Goal: Ask a question: Seek information or help from site administrators or community

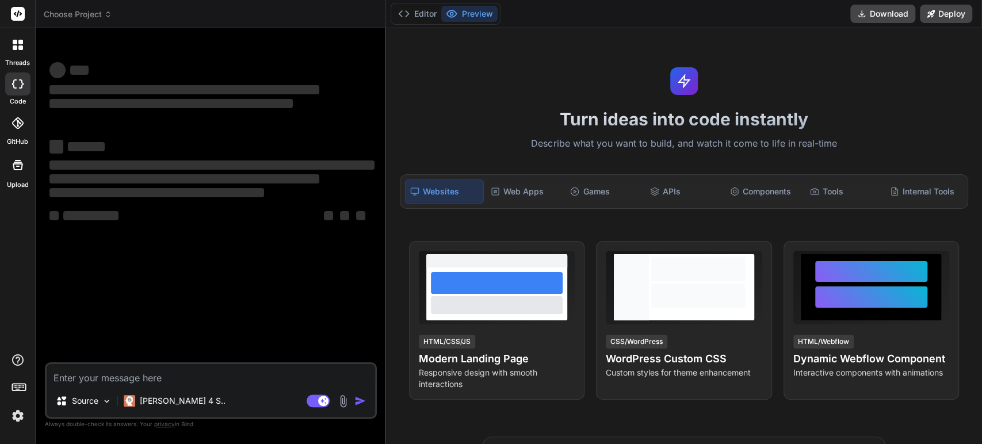
type textarea "x"
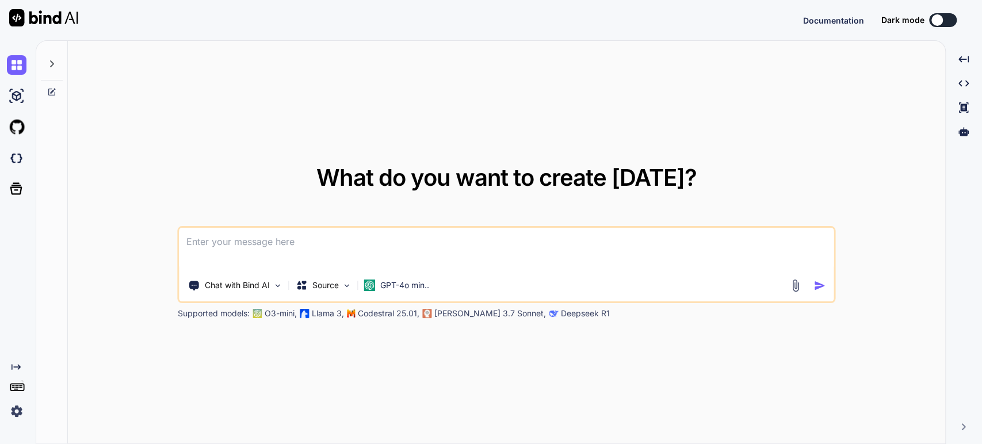
click at [264, 256] on textarea at bounding box center [506, 249] width 654 height 43
type textarea "x"
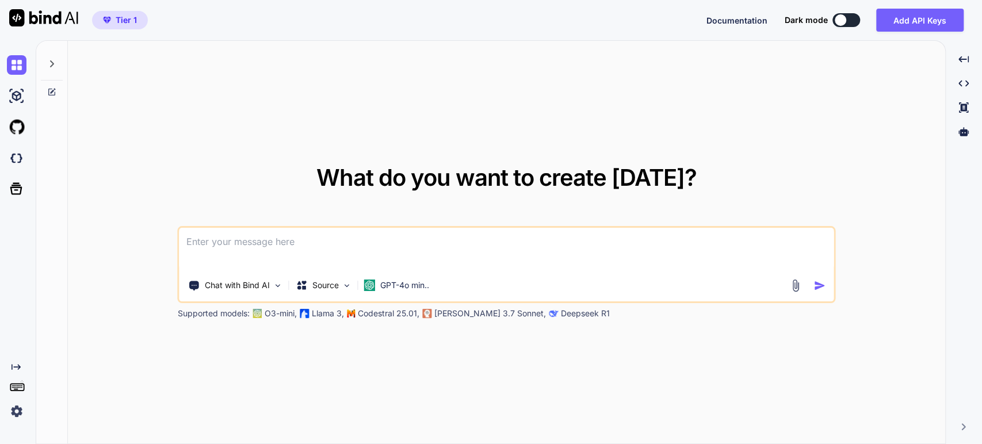
type textarea "c"
type textarea "x"
type textarea "ca"
type textarea "x"
type textarea "can"
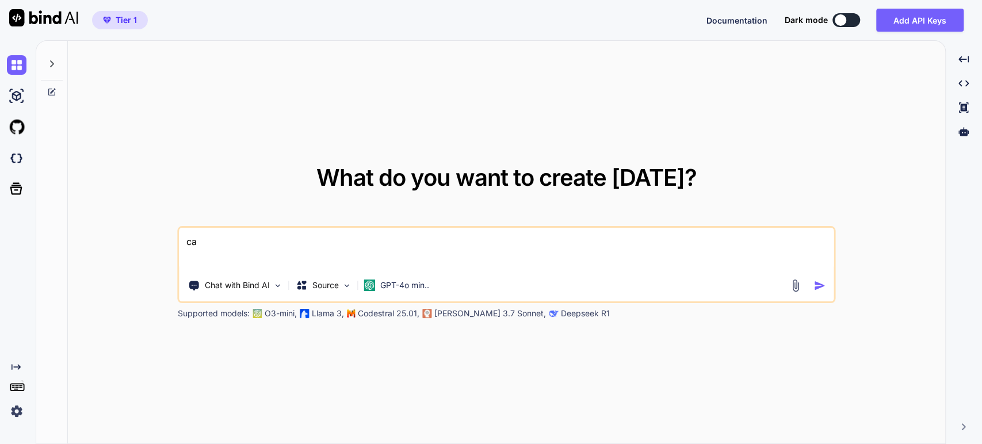
type textarea "x"
type textarea "can"
type textarea "x"
type textarea "can y"
type textarea "x"
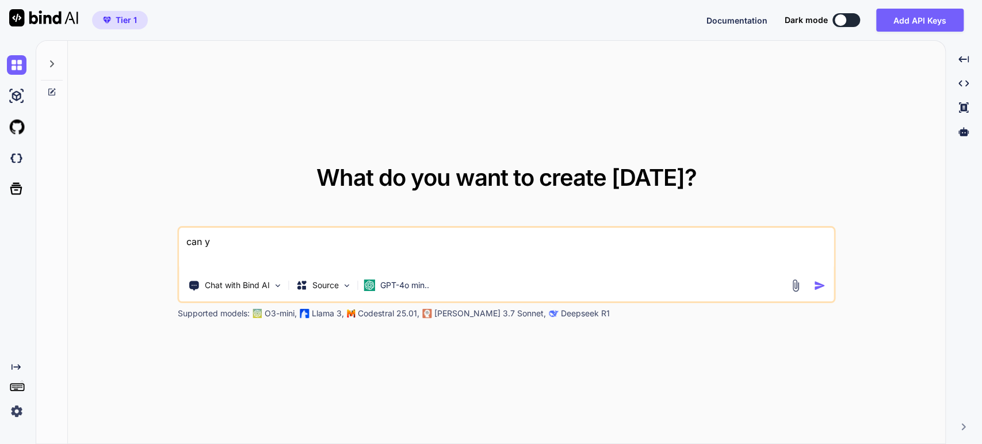
type textarea "can yo"
type textarea "x"
type textarea "can you"
type textarea "x"
type textarea "can you"
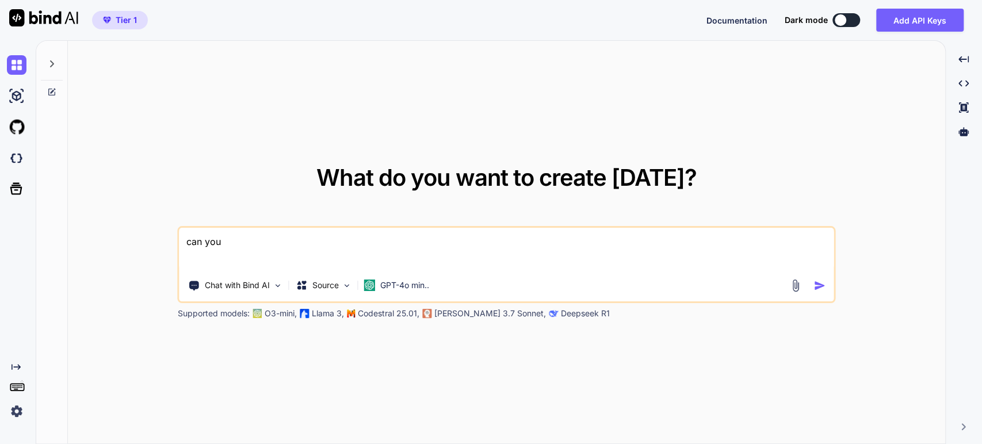
type textarea "x"
type textarea "can you c"
type textarea "x"
type textarea "can you cr"
type textarea "x"
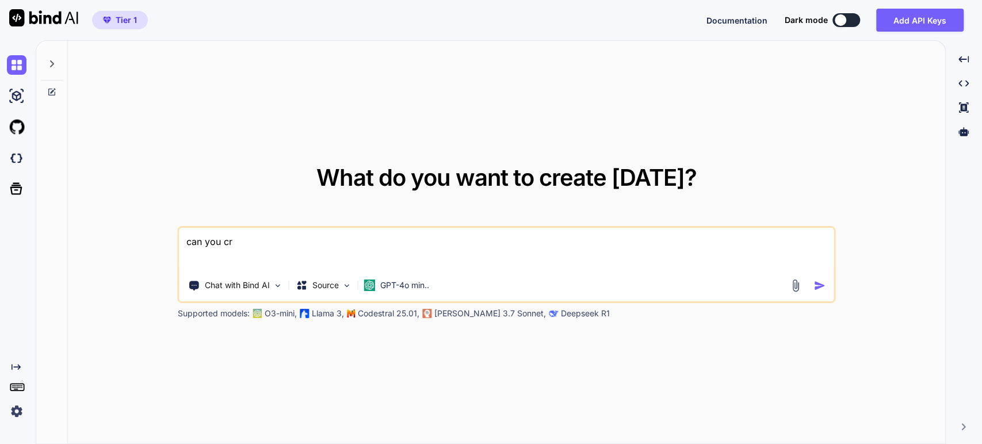
type textarea "can you cre"
type textarea "x"
type textarea "can you crea"
type textarea "x"
type textarea "can you creat"
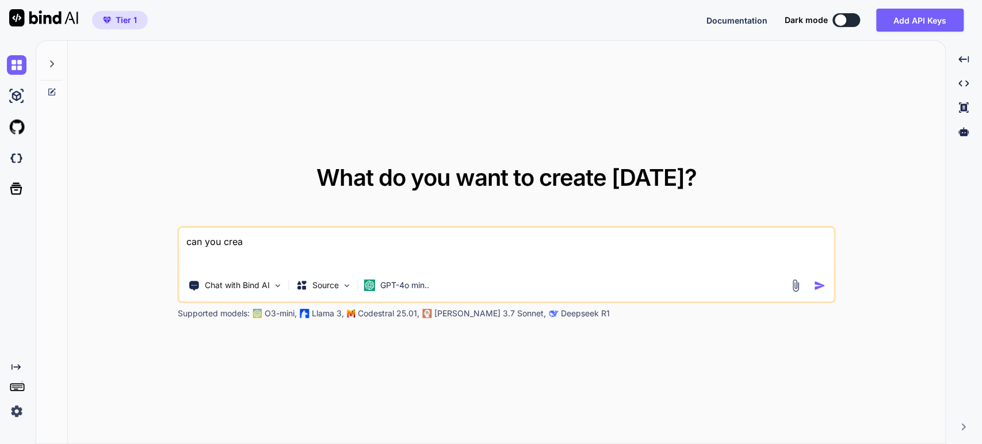
type textarea "x"
type textarea "can you create"
type textarea "x"
type textarea "can you create"
type textarea "x"
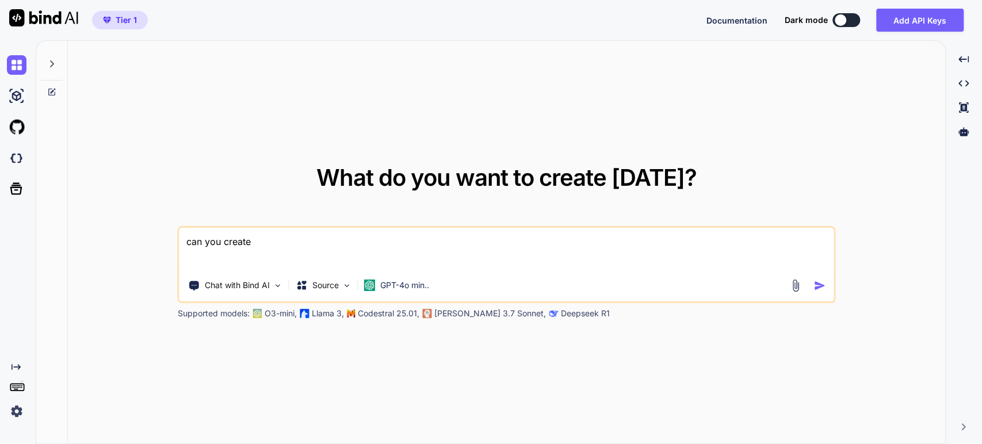
type textarea "can you create a"
type textarea "x"
type textarea "can you create a"
type textarea "x"
type textarea "can you create a r"
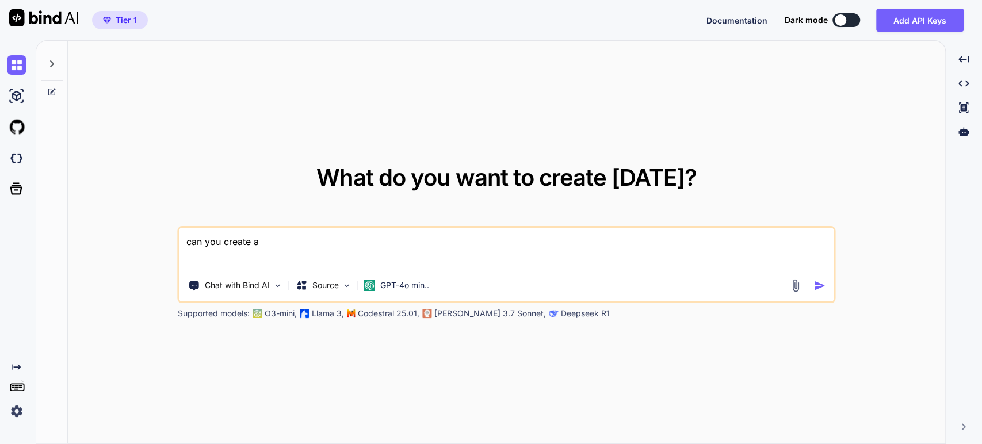
type textarea "x"
type textarea "can you create a re"
type textarea "x"
type textarea "can you create a rea"
type textarea "x"
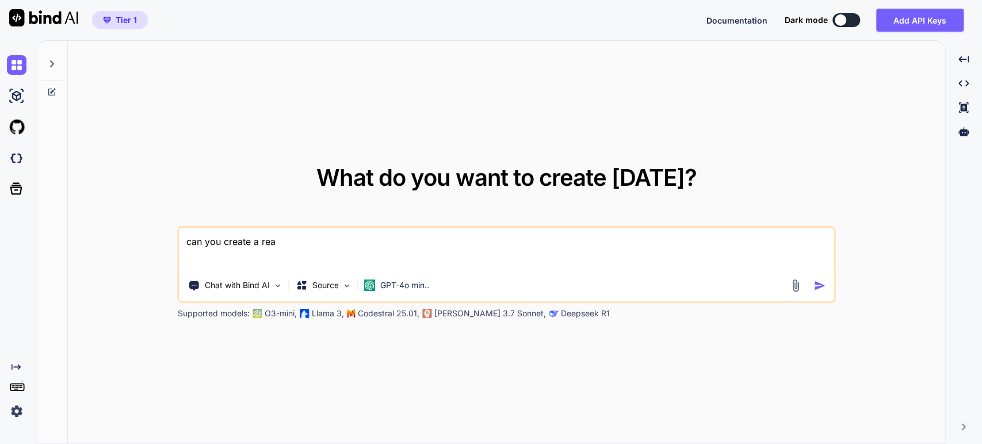
type textarea "can you create a reac"
type textarea "x"
type textarea "can you create a react"
type textarea "x"
type textarea "can you create a react"
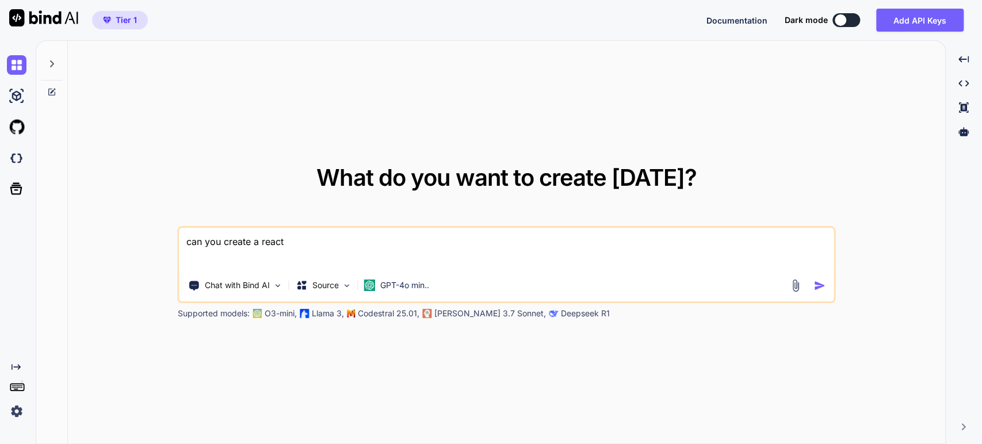
type textarea "x"
type textarea "can you create a react a"
type textarea "x"
type textarea "can you create a react ap"
type textarea "x"
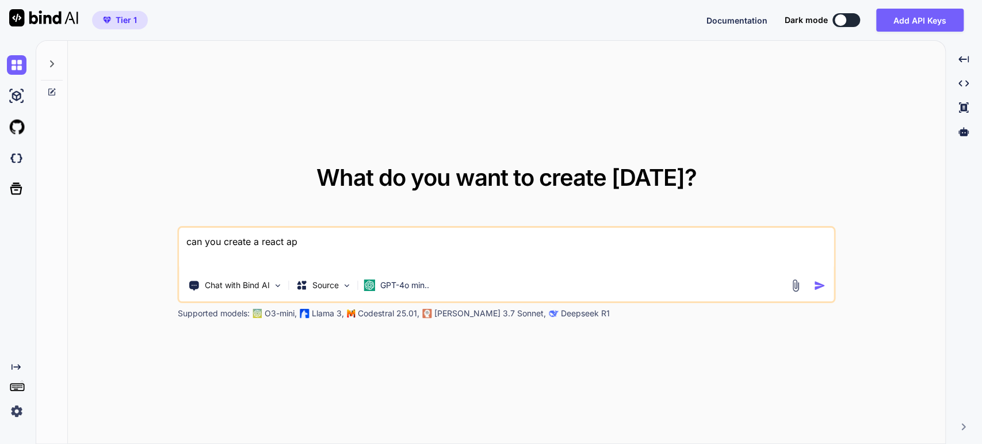
type textarea "can you create a react app"
type textarea "x"
type textarea "can you create a react app"
type textarea "x"
type textarea "can you create a react app t"
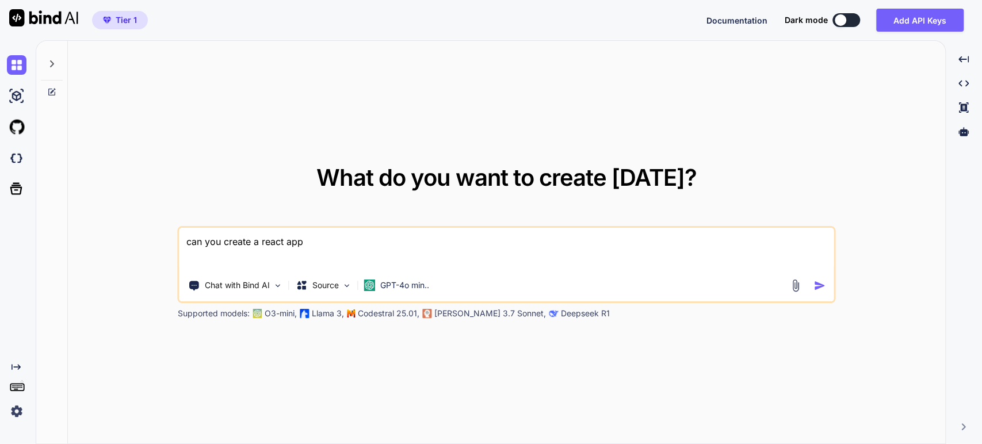
type textarea "x"
type textarea "can you create a react app to"
type textarea "x"
type textarea "can you create a react app to"
type textarea "x"
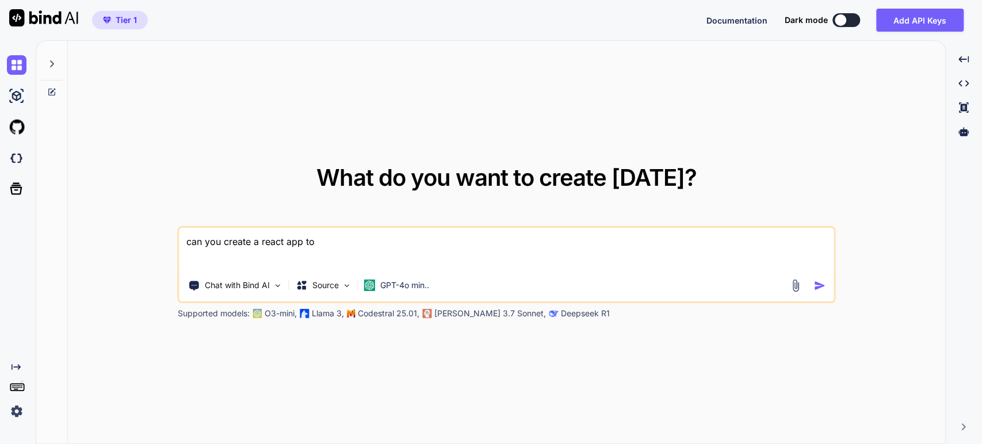
type textarea "can you create a react app to c"
type textarea "x"
type textarea "can you create a react app to"
type textarea "x"
type textarea "can you create a react app to f"
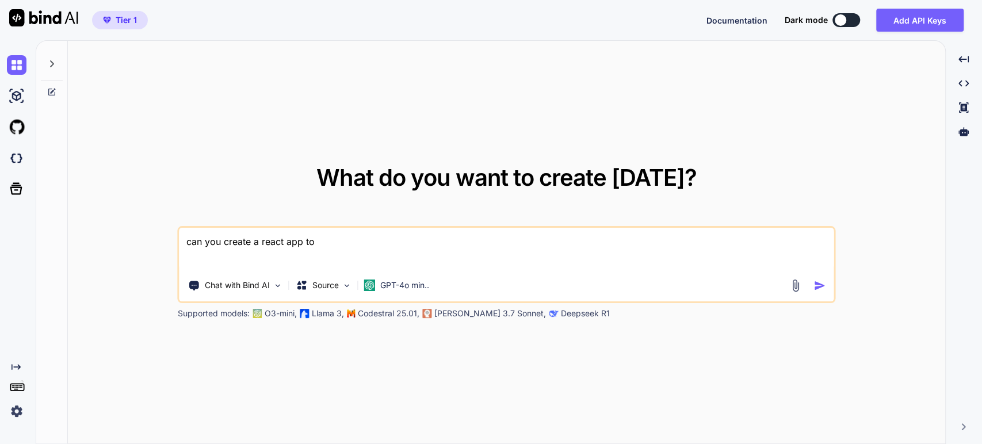
type textarea "x"
type textarea "can you create a react app to fo"
type textarea "x"
type textarea "can you create a react app to for"
type textarea "x"
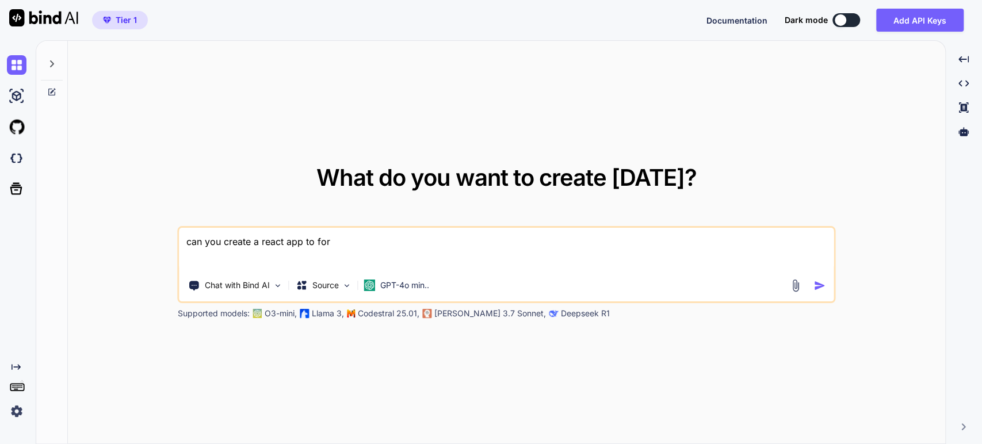
type textarea "can you create a react app to for"
type textarea "x"
type textarea "can you create a react app to for s"
type textarea "x"
type textarea "can you create a react app to for so"
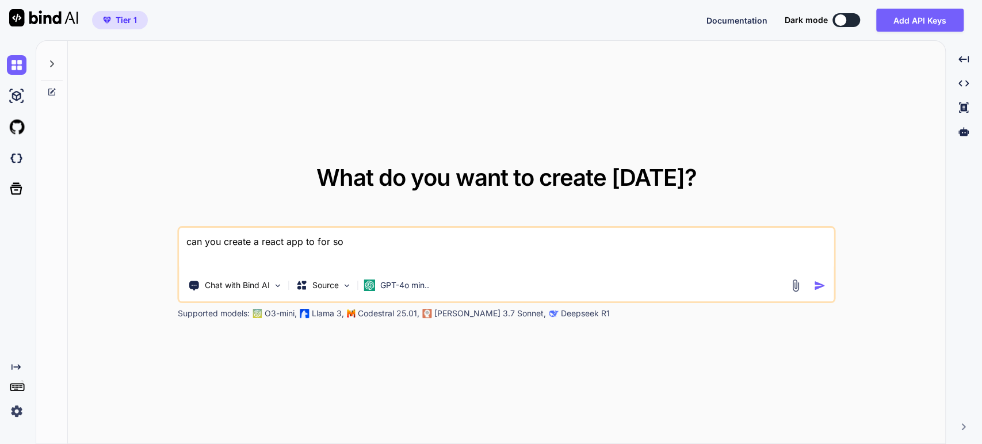
type textarea "x"
type textarea "can you create a react app to for sof"
type textarea "x"
type textarea "can you create a react app to for soft"
type textarea "x"
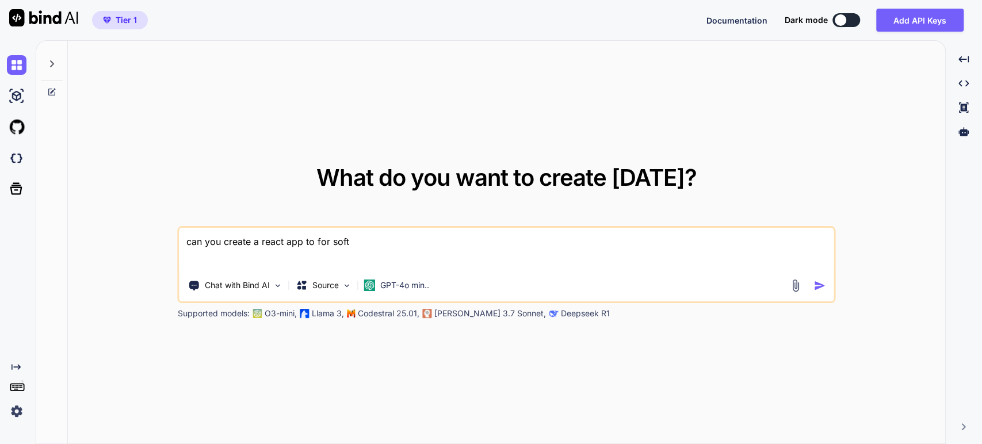
type textarea "can you create a react app to for softw"
type textarea "x"
type textarea "can you create a react app to for softwa"
type textarea "x"
type textarea "can you create a react app to for softwar"
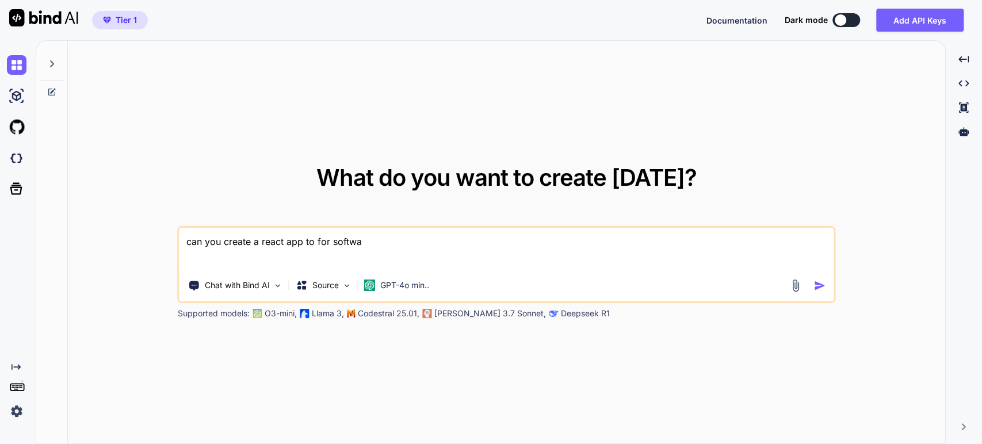
type textarea "x"
type textarea "can you create a react app to for software"
type textarea "x"
type textarea "can you create a react app to for software"
type textarea "x"
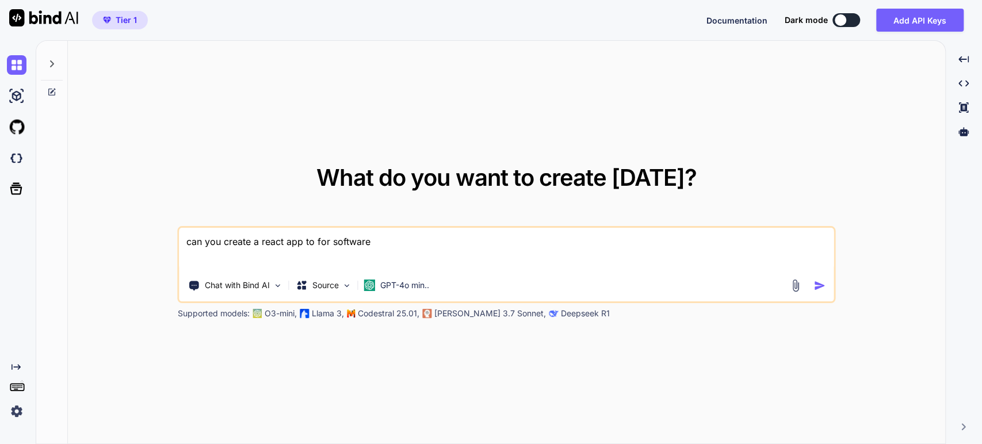
type textarea "can you create a react app to for software t"
type textarea "x"
type textarea "can you create a react app to for software th"
type textarea "x"
type textarea "can you create a react app to for software the"
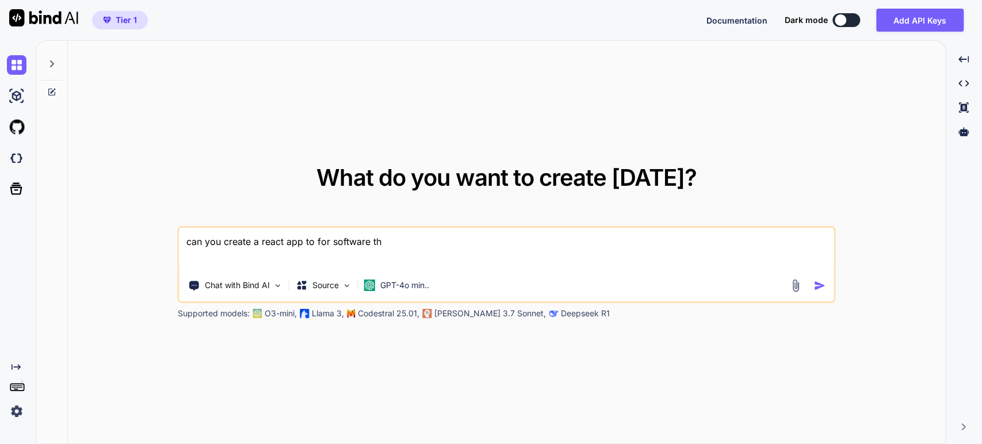
type textarea "x"
type textarea "can you create a react app to for software th"
type textarea "x"
type textarea "can you create a react app to for software tha"
type textarea "x"
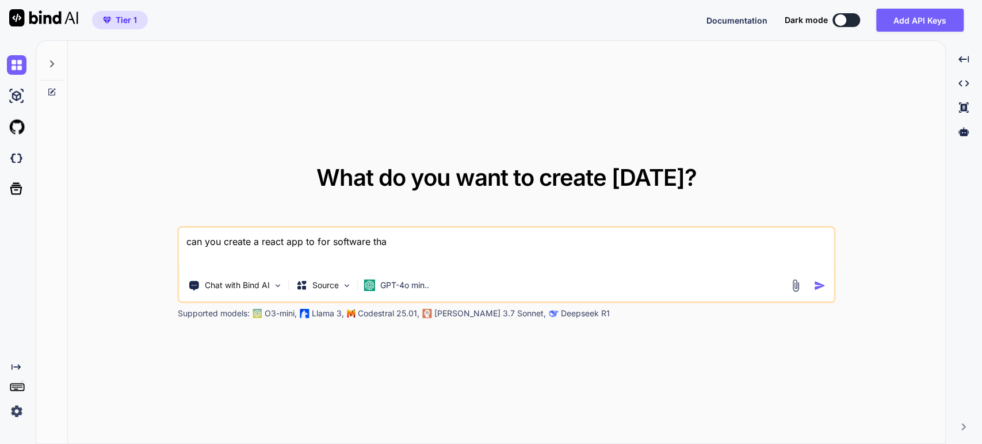
type textarea "can you create a react app to for software that"
type textarea "x"
type textarea "can you create a react app to for software that"
type textarea "x"
type textarea "can you create a react app to for software that p"
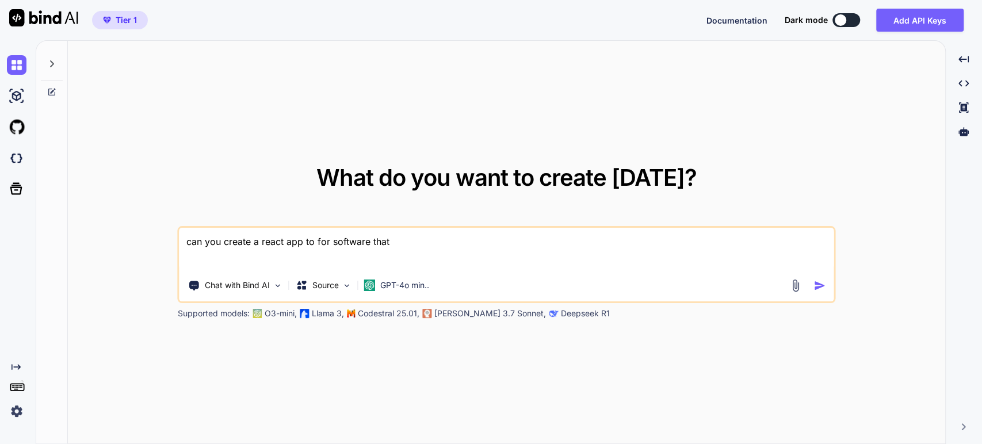
type textarea "x"
type textarea "can you create a react app to for software that pe"
type textarea "x"
type textarea "can you create a react app to for software that peo"
type textarea "x"
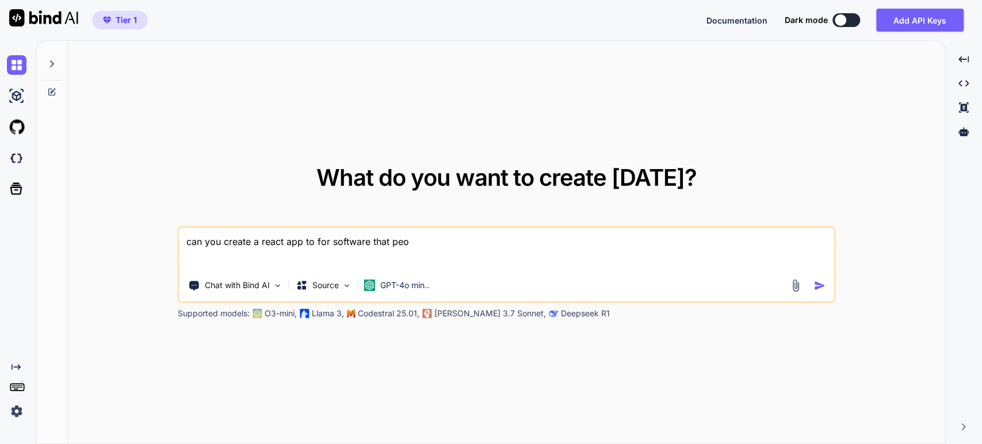
type textarea "can you create a react app to for software that peop"
type textarea "x"
type textarea "can you create a react app to for software that peopl"
type textarea "x"
type textarea "can you create a react app to for software that people"
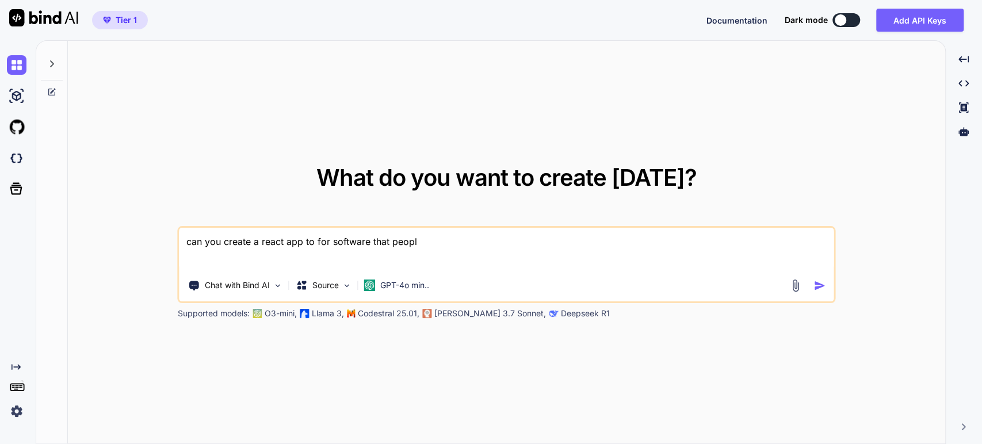
type textarea "x"
type textarea "can you create a react app to for software that people"
type textarea "x"
type textarea "can you create a react app to for software that people i"
type textarea "x"
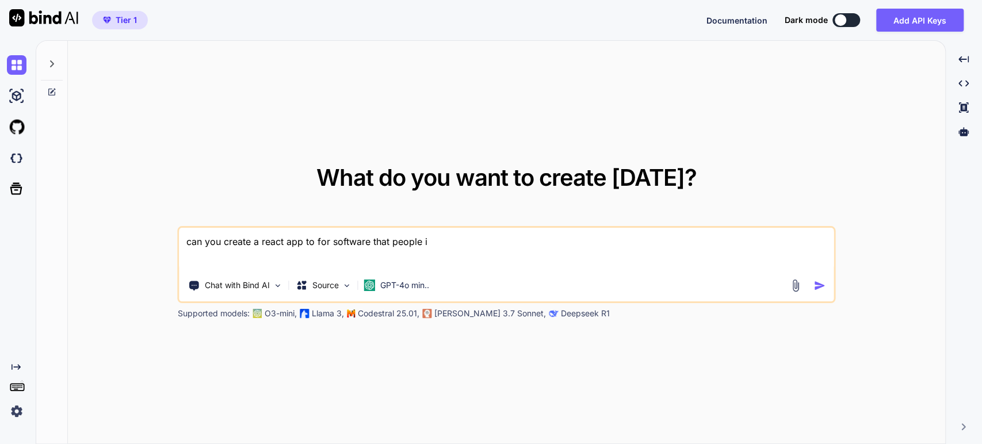
type textarea "can you create a react app to for software that people"
type textarea "x"
type textarea "can you create a react app to for software that people w"
type textarea "x"
type textarea "can you create a react app to for software that people wr"
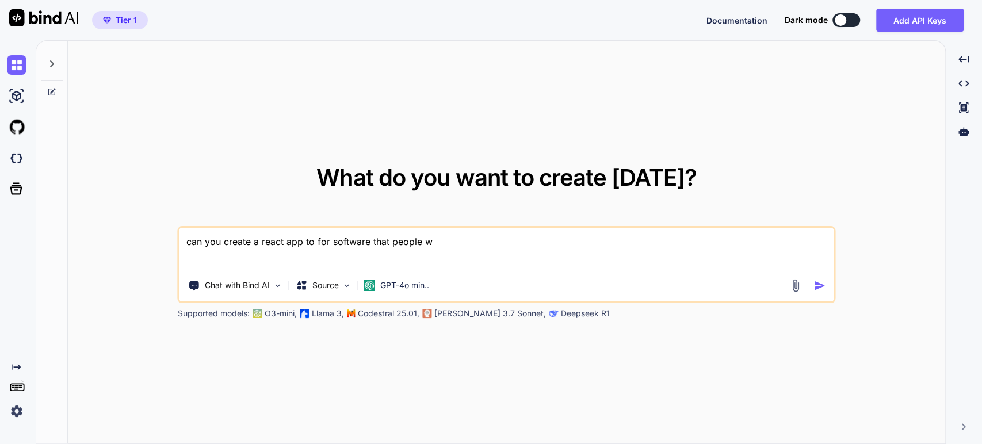
type textarea "x"
type textarea "can you create a react app to for software that people wri"
type textarea "x"
type textarea "can you create a react app to for software that people writ"
type textarea "x"
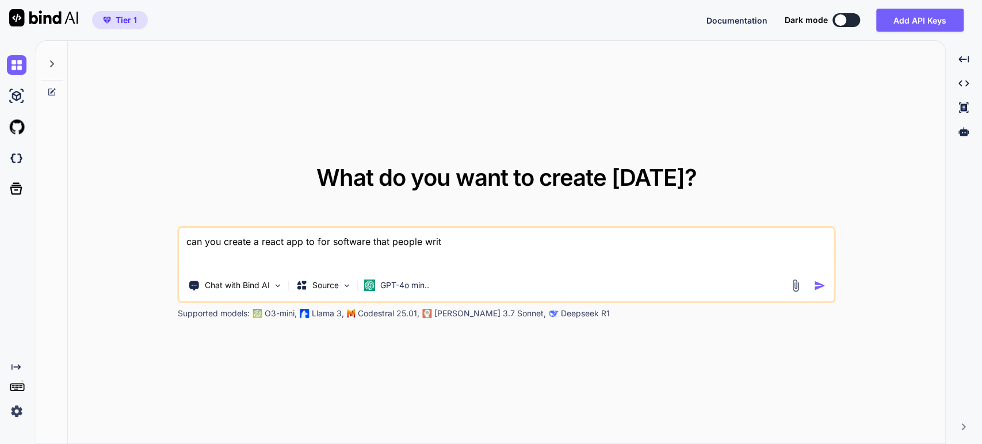
type textarea "can you create a react app to for software that people write"
type textarea "x"
type textarea "can you create a react app to for software that people write"
type textarea "x"
type textarea "can you create a react app to for software that people write p"
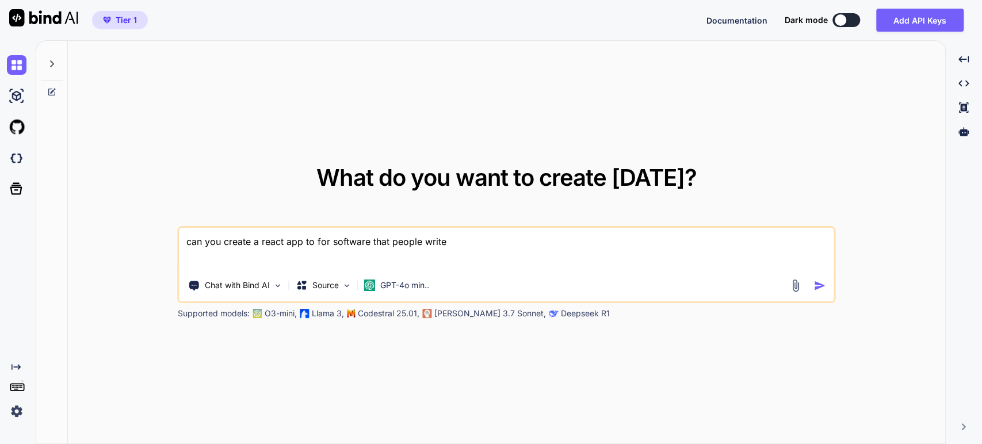
type textarea "x"
type textarea "can you create a react app to for software that people write pr"
type textarea "x"
type textarea "can you create a react app to for software that people write pro"
type textarea "x"
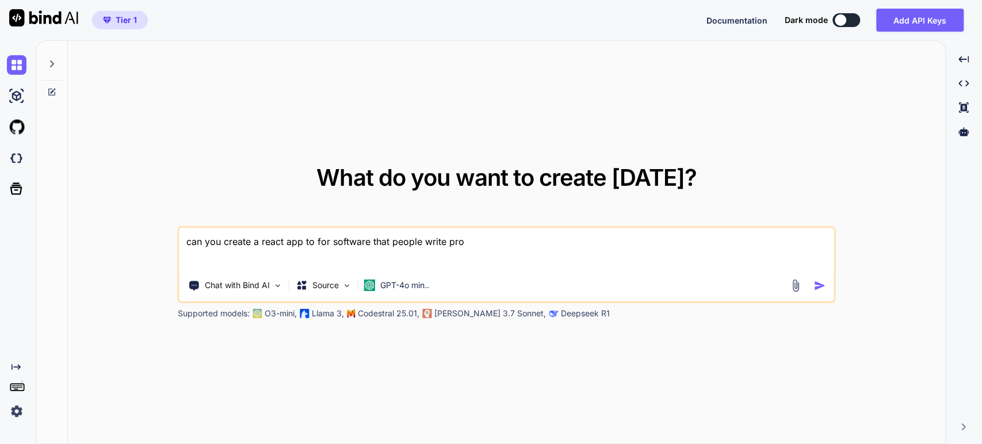
type textarea "can you create a react app to for software that people write prom"
type textarea "x"
type textarea "can you create a react app to for software that people write promp"
type textarea "x"
type textarea "can you create a react app to for software that people write prompt"
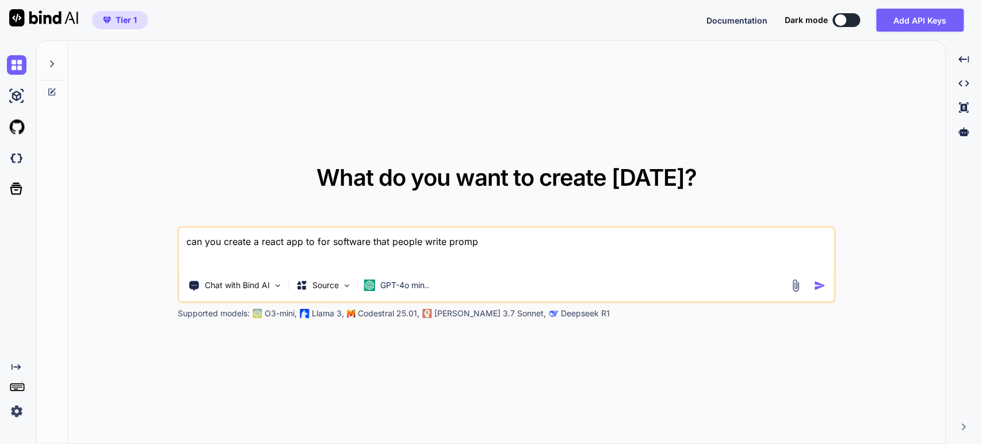
type textarea "x"
type textarea "can you create a react app to for software that people write prompt"
type textarea "x"
type textarea "can you create a react app to for software that people write prompt i"
type textarea "x"
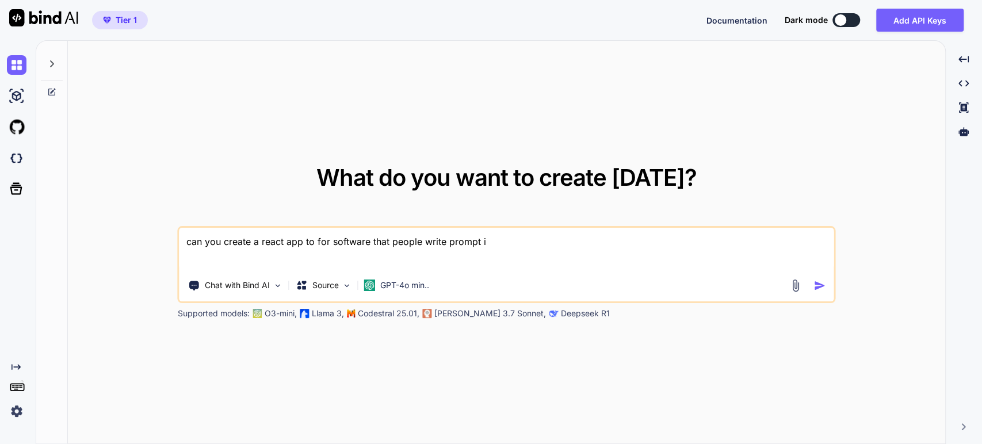
type textarea "can you create a react app to for software that people write prompt"
type textarea "x"
type textarea "can you create a react app to for software that people write prompt a"
type textarea "x"
type textarea "can you create a react app to for software that people write prompt an"
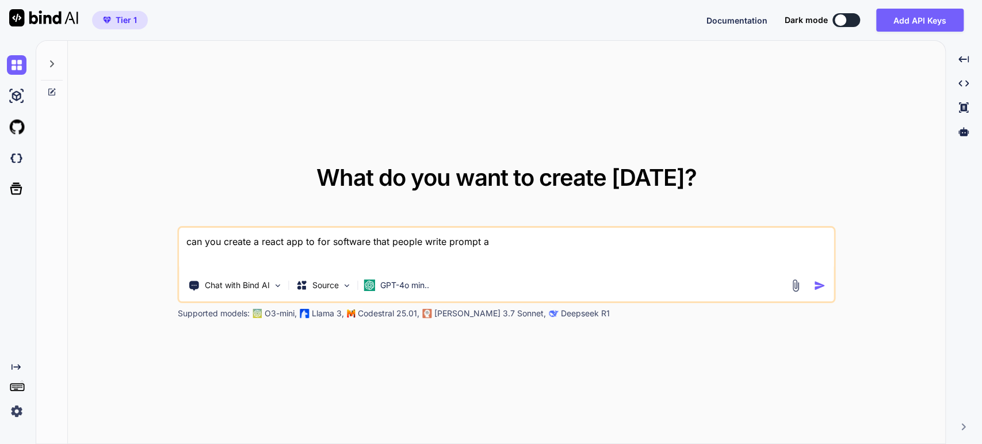
type textarea "x"
type textarea "can you create a react app to for software that people write prompt and"
type textarea "x"
type textarea "can you create a react app to for software that people write prompt and"
type textarea "x"
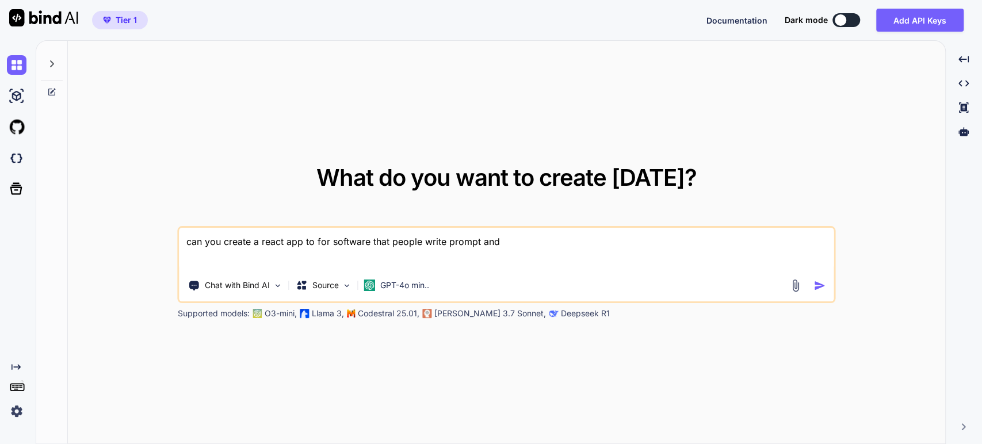
type textarea "can you create a react app to for software that people write prompt and i"
type textarea "x"
type textarea "can you create a react app to for software that people write prompt and it"
type textarea "x"
type textarea "can you create a react app to for software that people write prompt and it"
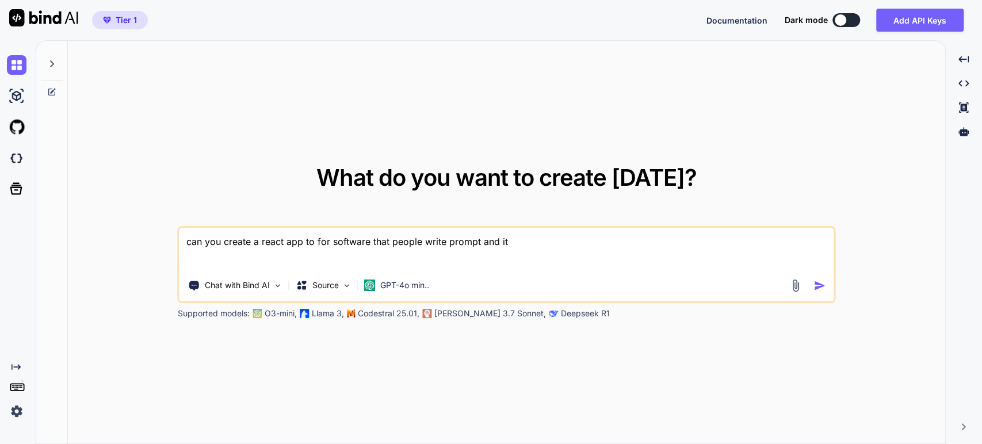
type textarea "x"
type textarea "can you create a react app to for software that people write prompt and it c"
type textarea "x"
type textarea "can you create a react app to for software that people write prompt and it cr"
type textarea "x"
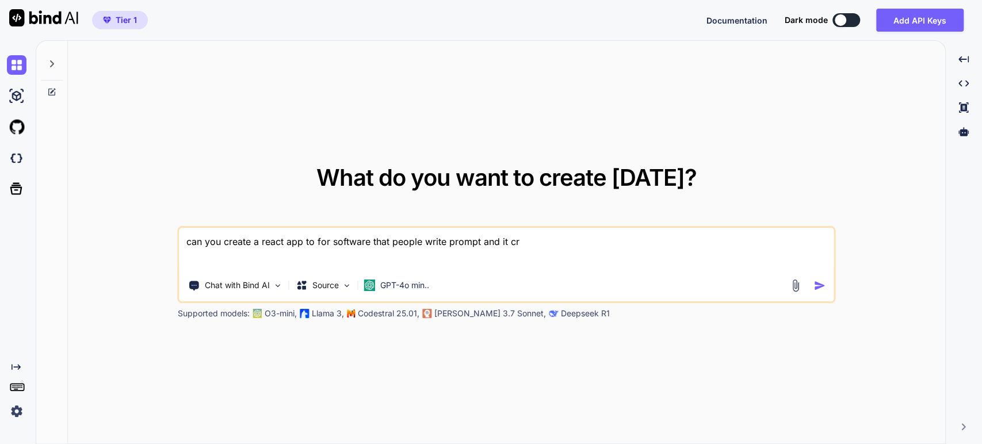
type textarea "can you create a react app to for software that people write prompt and it cre"
type textarea "x"
type textarea "can you create a react app to for software that people write prompt and it crea"
type textarea "x"
type textarea "can you create a react app to for software that people write prompt and it creat"
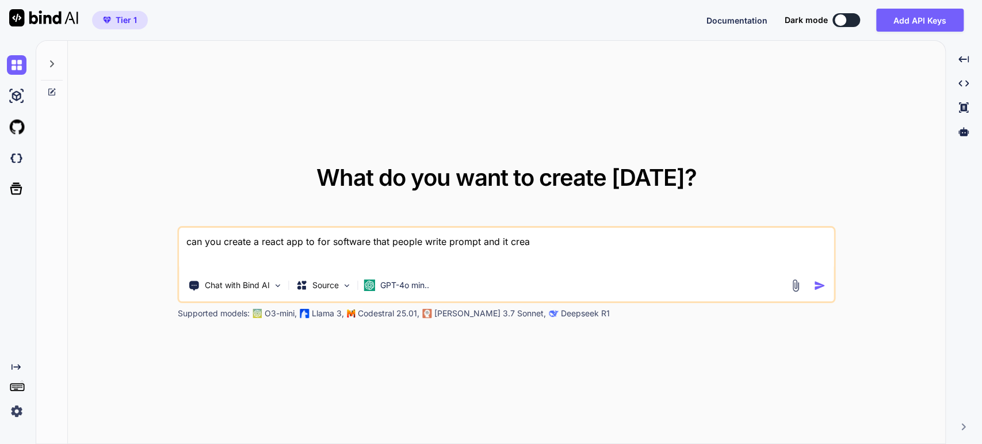
type textarea "x"
type textarea "can you create a react app to for software that people write prompt and it crea…"
type textarea "x"
type textarea "can you create a react app to for software that people write prompt and it crea…"
type textarea "x"
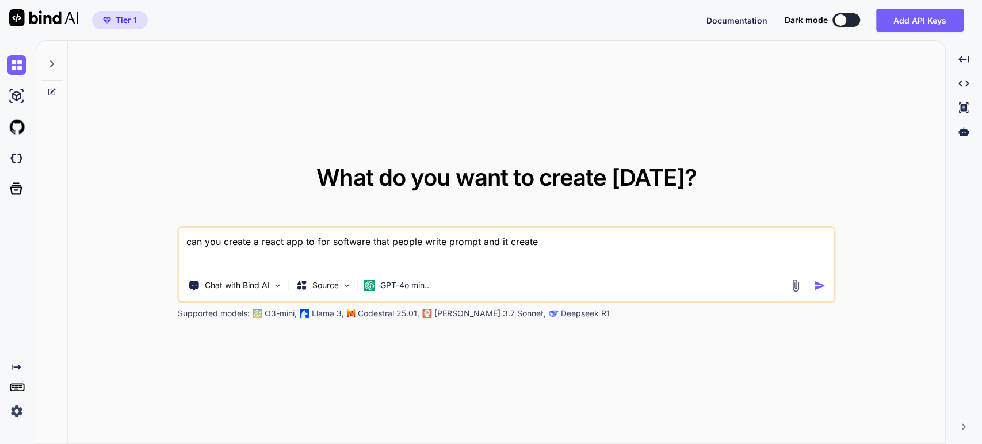
type textarea "can you create a react app to for software that people write prompt and it crea…"
type textarea "x"
type textarea "can you create a react app to for software that people write prompt and it crea…"
type textarea "x"
type textarea "can you create a react app to for software that people write prompt and it crea…"
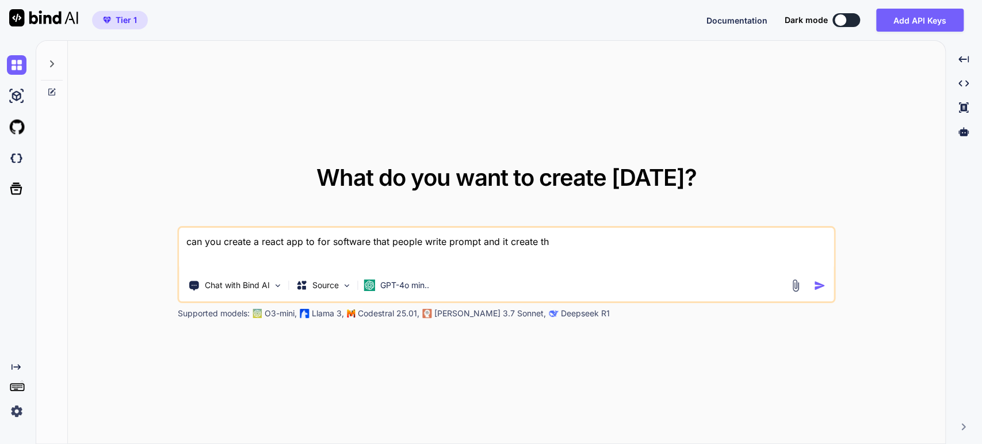
type textarea "x"
type textarea "can you create a react app to for software that people write prompt and it crea…"
type textarea "x"
type textarea "can you create a react app to for software that people write prompt and it crea…"
type textarea "x"
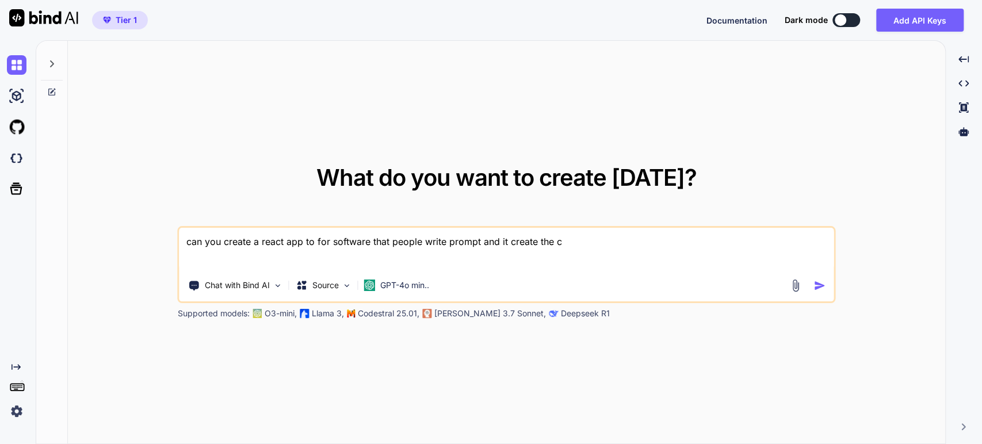
type textarea "can you create a react app to for software that people write prompt and it crea…"
type textarea "x"
type textarea "can you create a react app to for software that people write prompt and it crea…"
type textarea "x"
type textarea "can you create a react app to for software that people write prompt and it crea…"
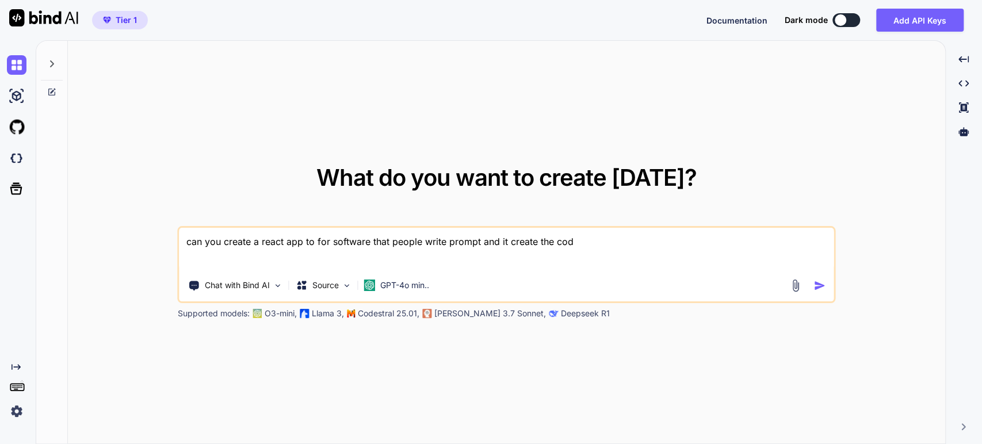
type textarea "x"
type textarea "can you create a react app to for software that people write prompt and it crea…"
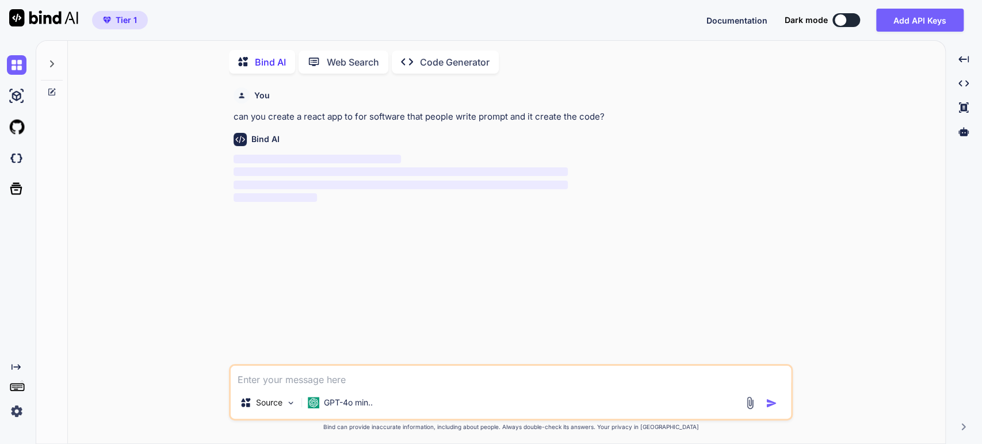
scroll to position [4, 0]
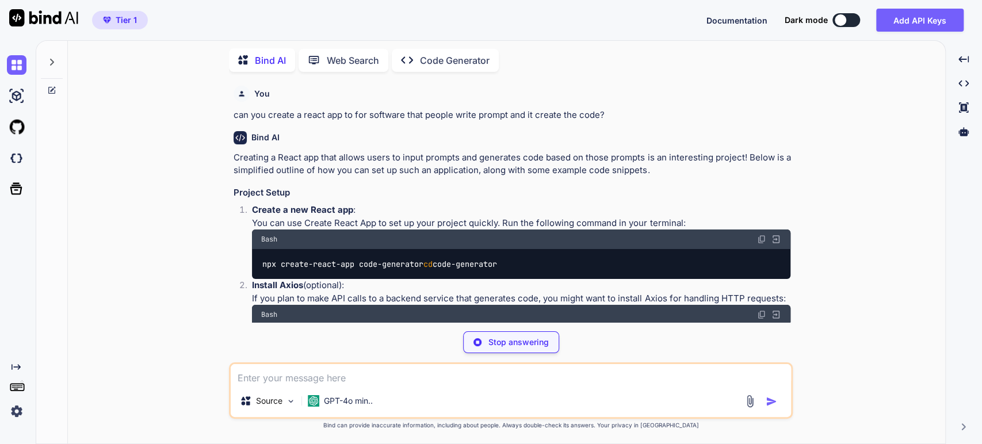
click at [508, 340] on p "Stop answering" at bounding box center [518, 343] width 60 height 12
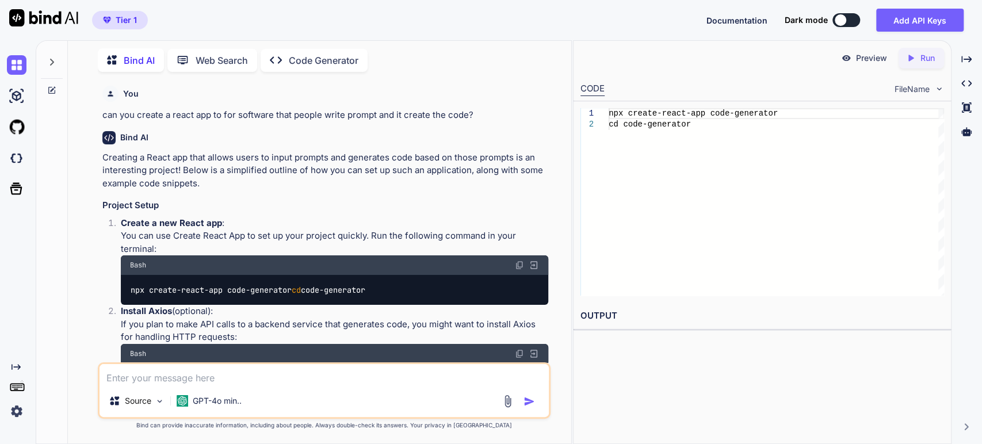
click at [343, 383] on textarea at bounding box center [325, 374] width 450 height 21
type textarea "x"
type textarea "I"
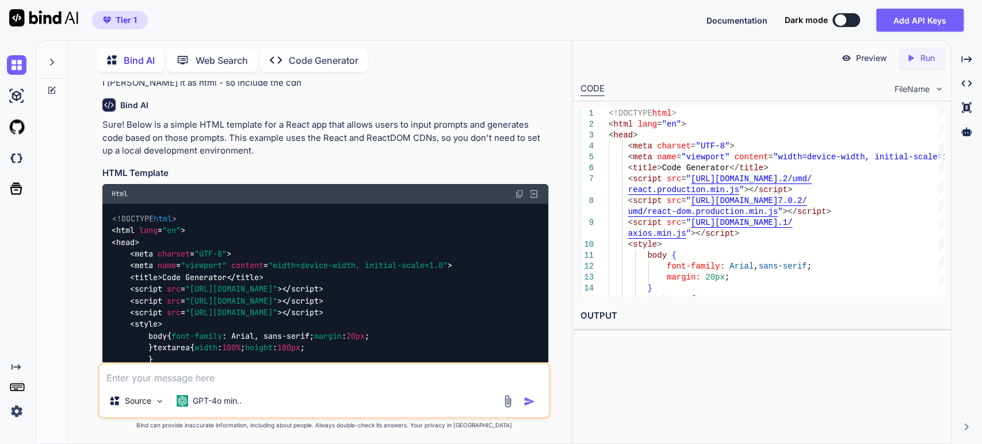
scroll to position [409, 0]
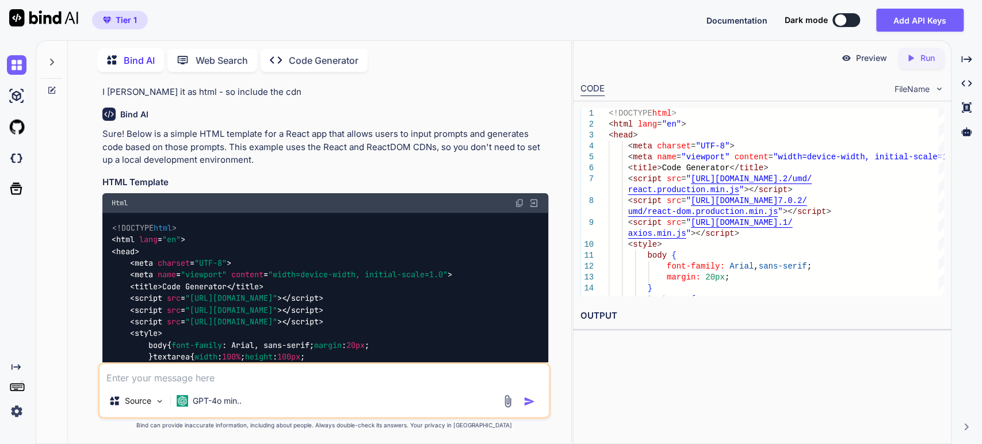
click at [520, 208] on img at bounding box center [519, 202] width 9 height 9
click at [277, 375] on textarea at bounding box center [325, 374] width 450 height 21
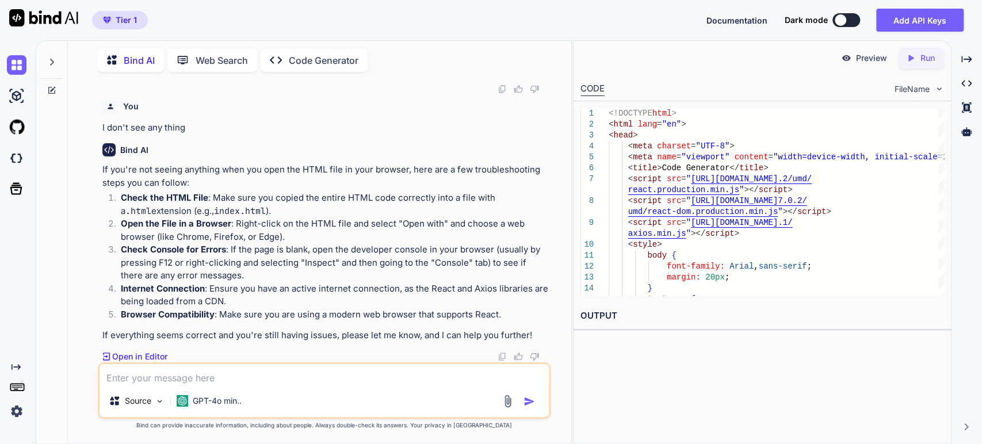
scroll to position [1445, 0]
